Goal: Download file/media

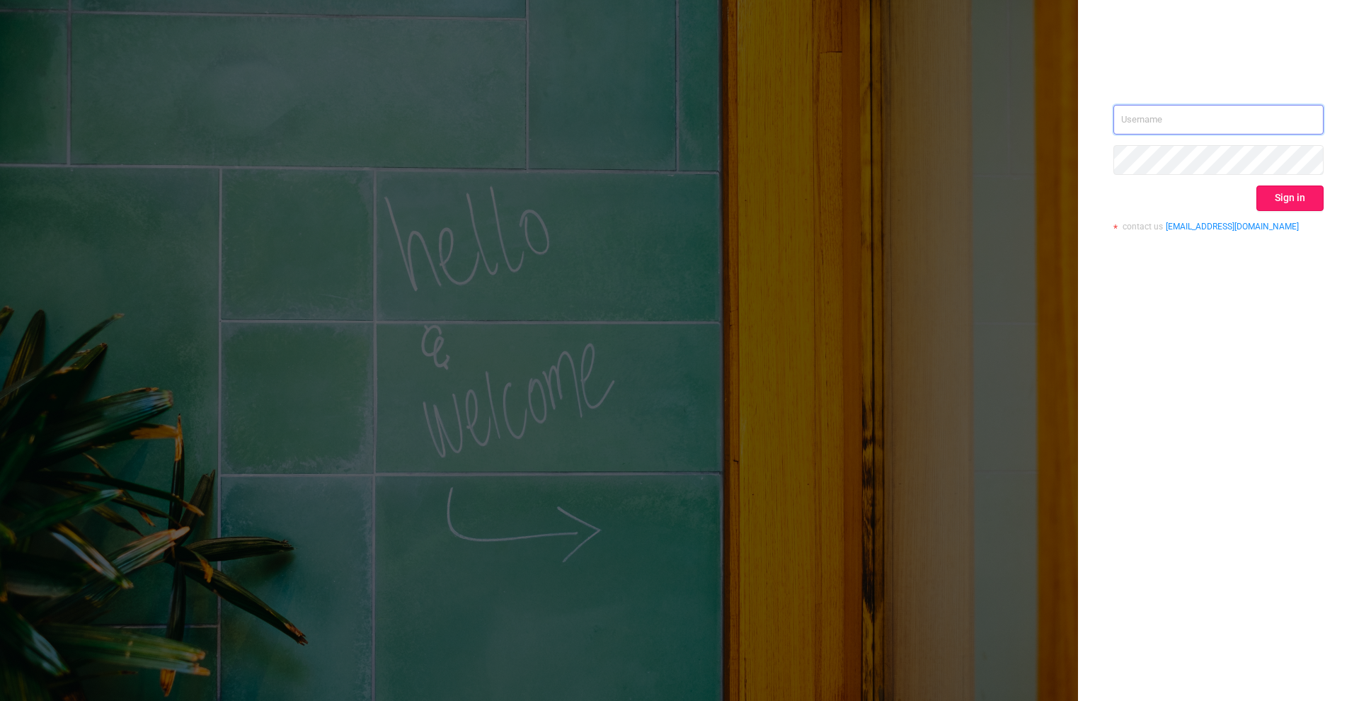
type input "[PERSON_NAME][EMAIL_ADDRESS][DOMAIN_NAME]"
click at [1296, 204] on button "Sign in" at bounding box center [1289, 197] width 67 height 25
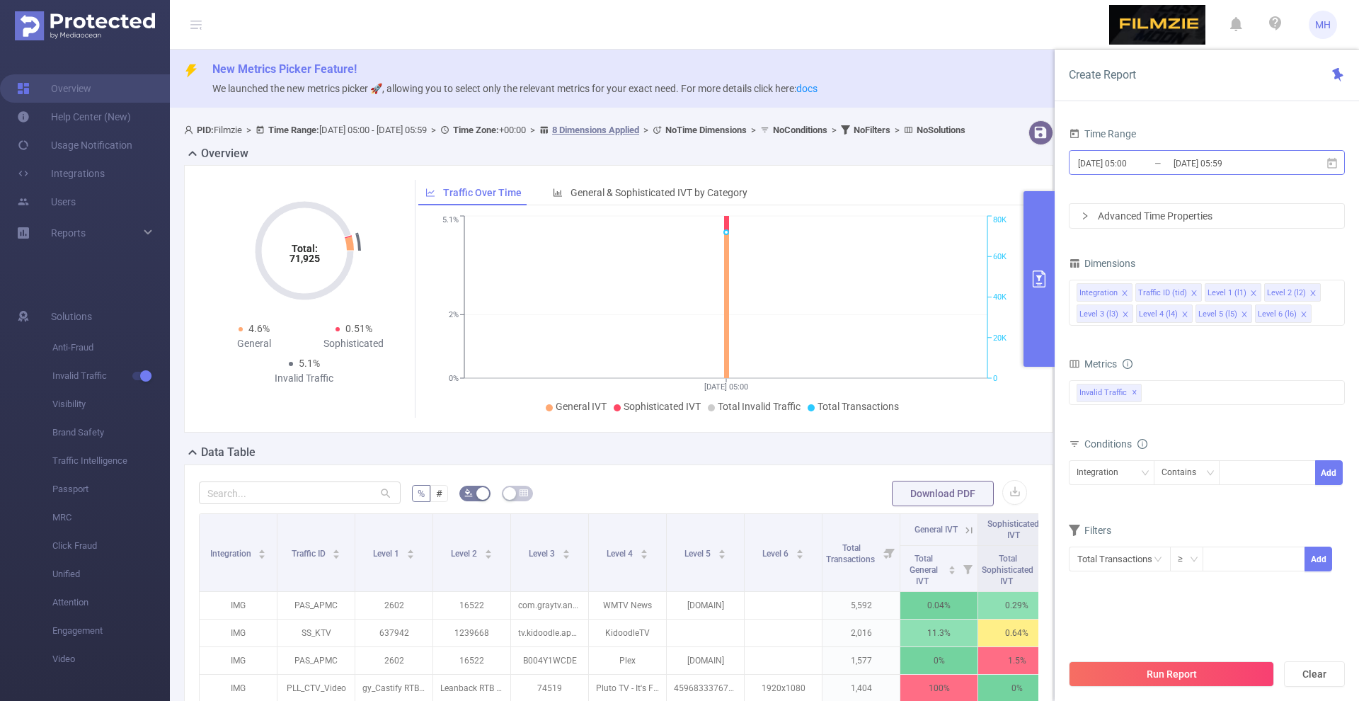
click at [1115, 158] on input "[DATE] 05:00" at bounding box center [1133, 163] width 115 height 19
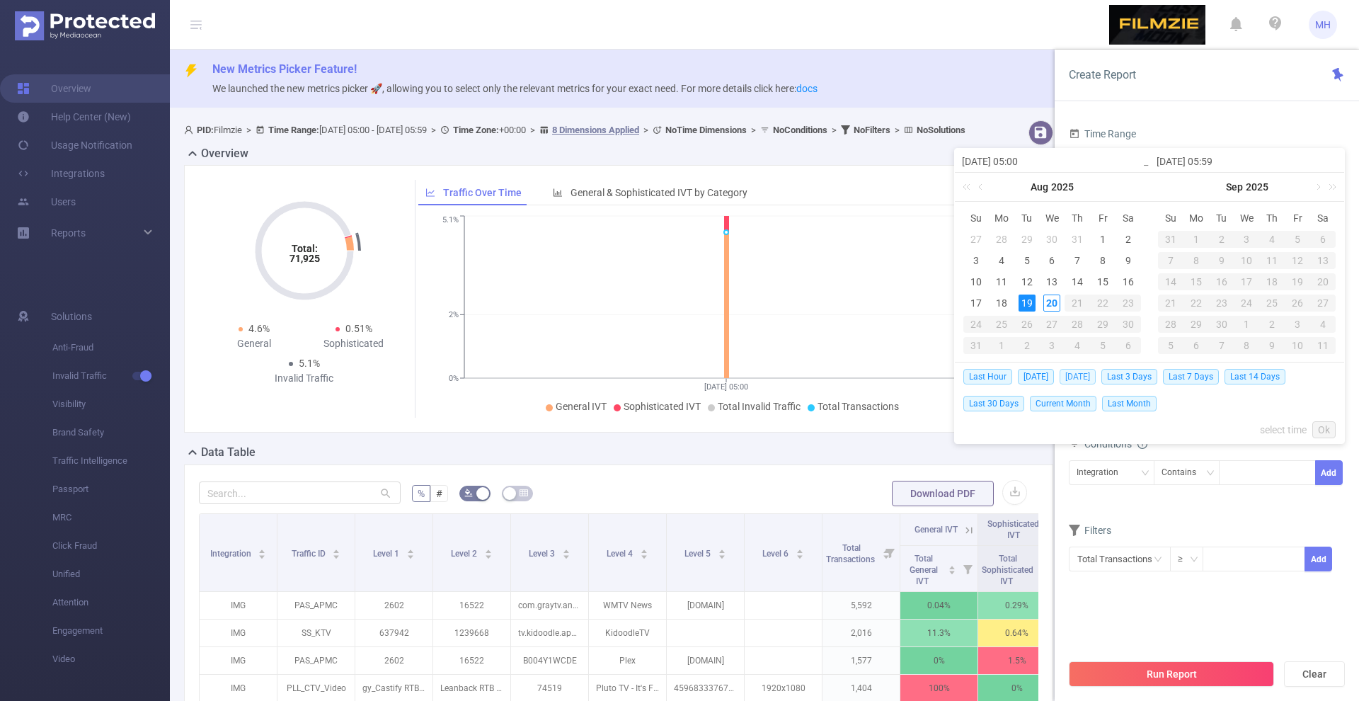
click at [1077, 374] on span "[DATE]" at bounding box center [1077, 377] width 36 height 16
type input "[DATE] 00:00"
type input "[DATE] 23:59"
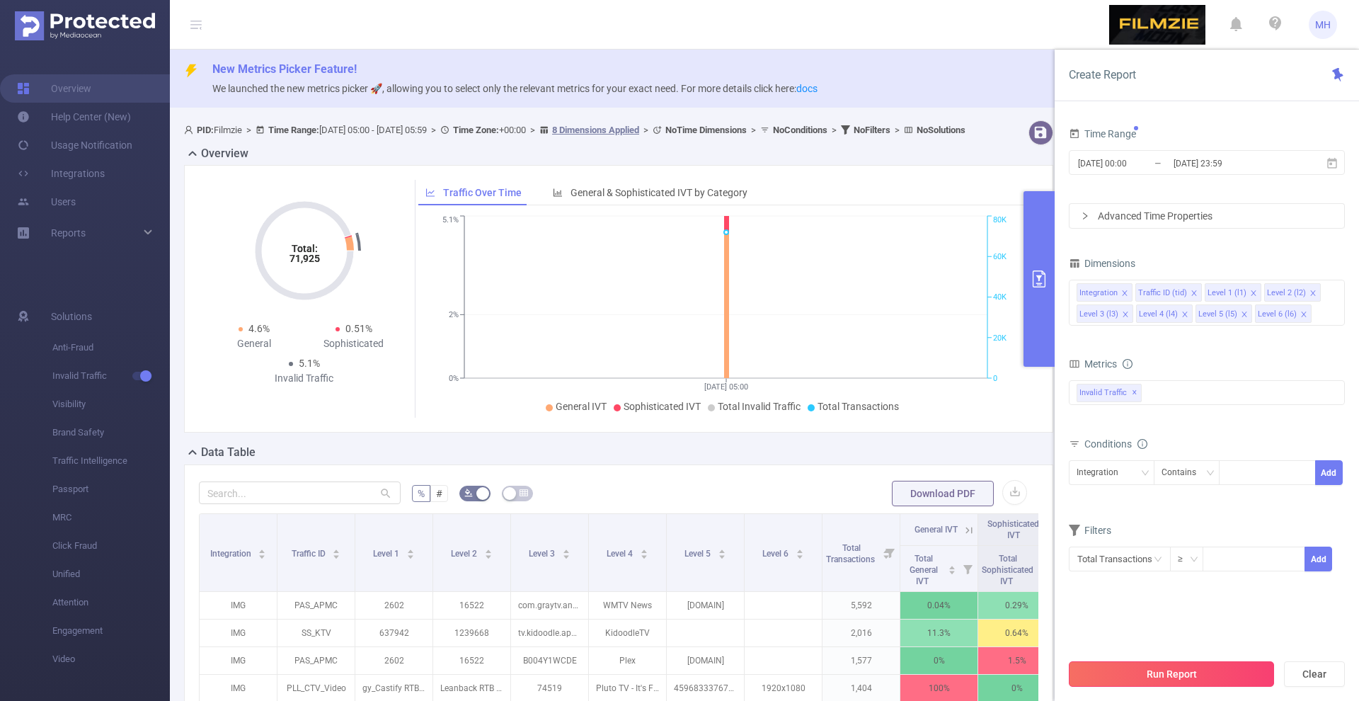
click at [1155, 679] on button "Run Report" at bounding box center [1171, 673] width 205 height 25
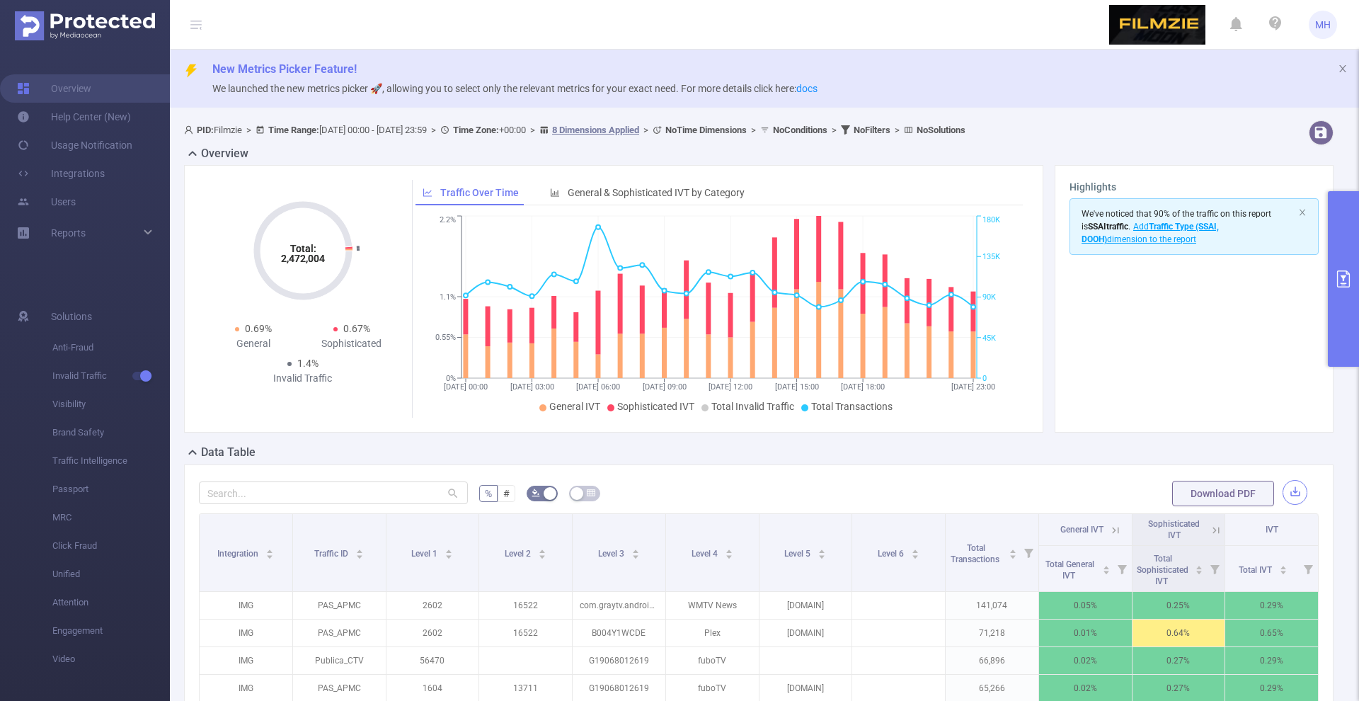
click at [1294, 490] on button "button" at bounding box center [1294, 492] width 25 height 25
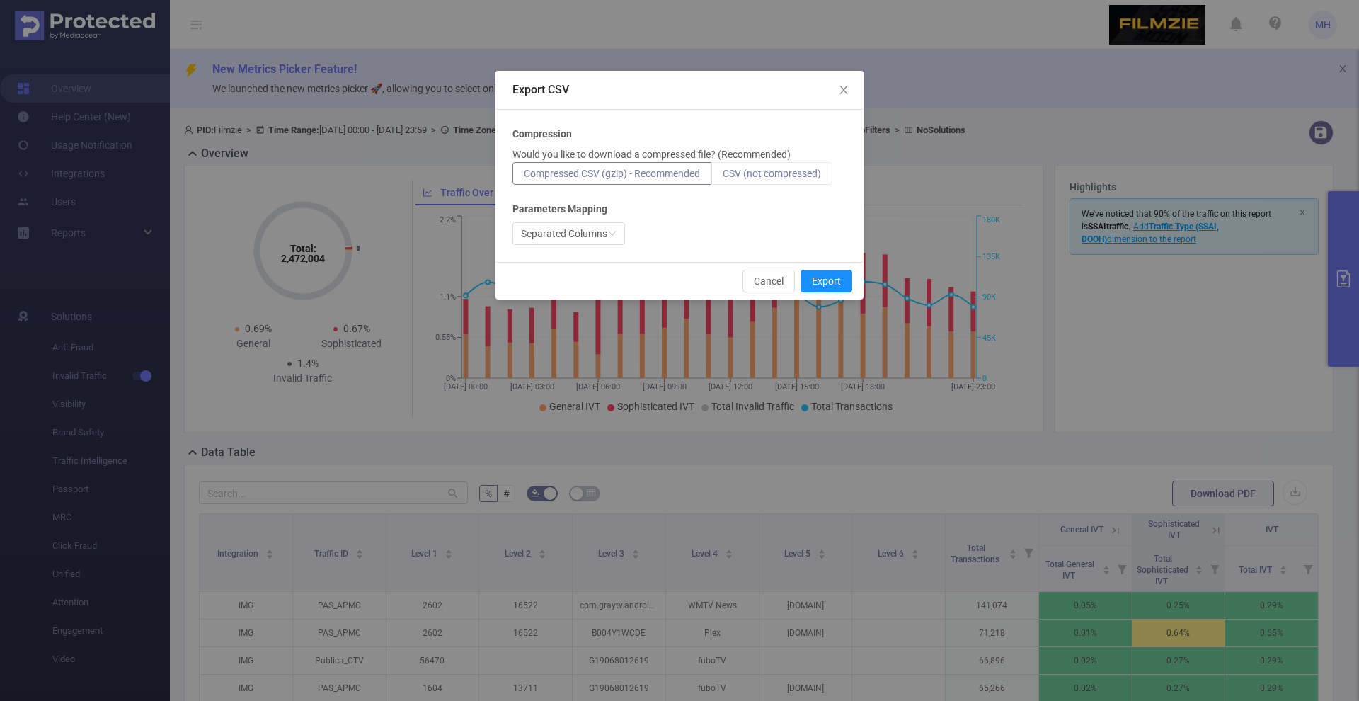
click at [786, 183] on label "CSV (not compressed)" at bounding box center [771, 173] width 121 height 23
click at [723, 177] on input "CSV (not compressed)" at bounding box center [723, 177] width 0 height 0
click at [836, 281] on button "Export" at bounding box center [826, 281] width 52 height 23
